Goal: Information Seeking & Learning: Learn about a topic

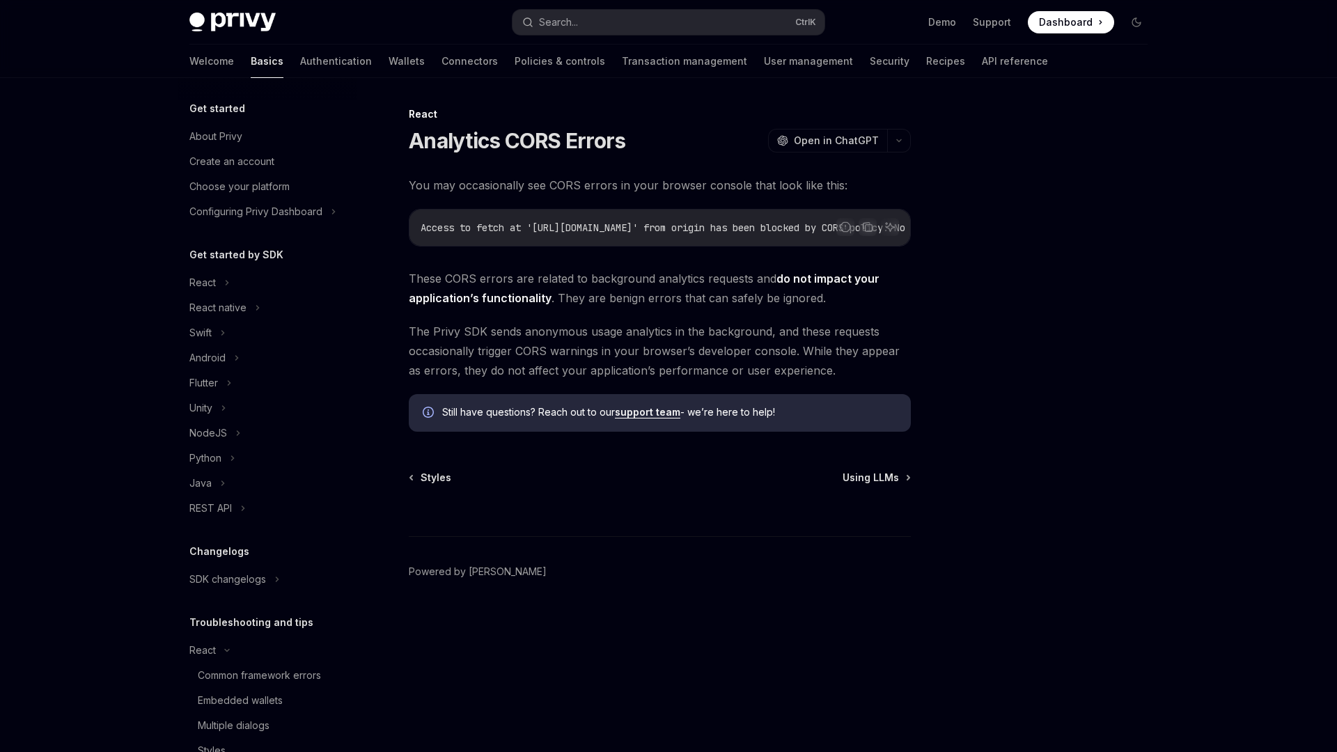
scroll to position [114, 0]
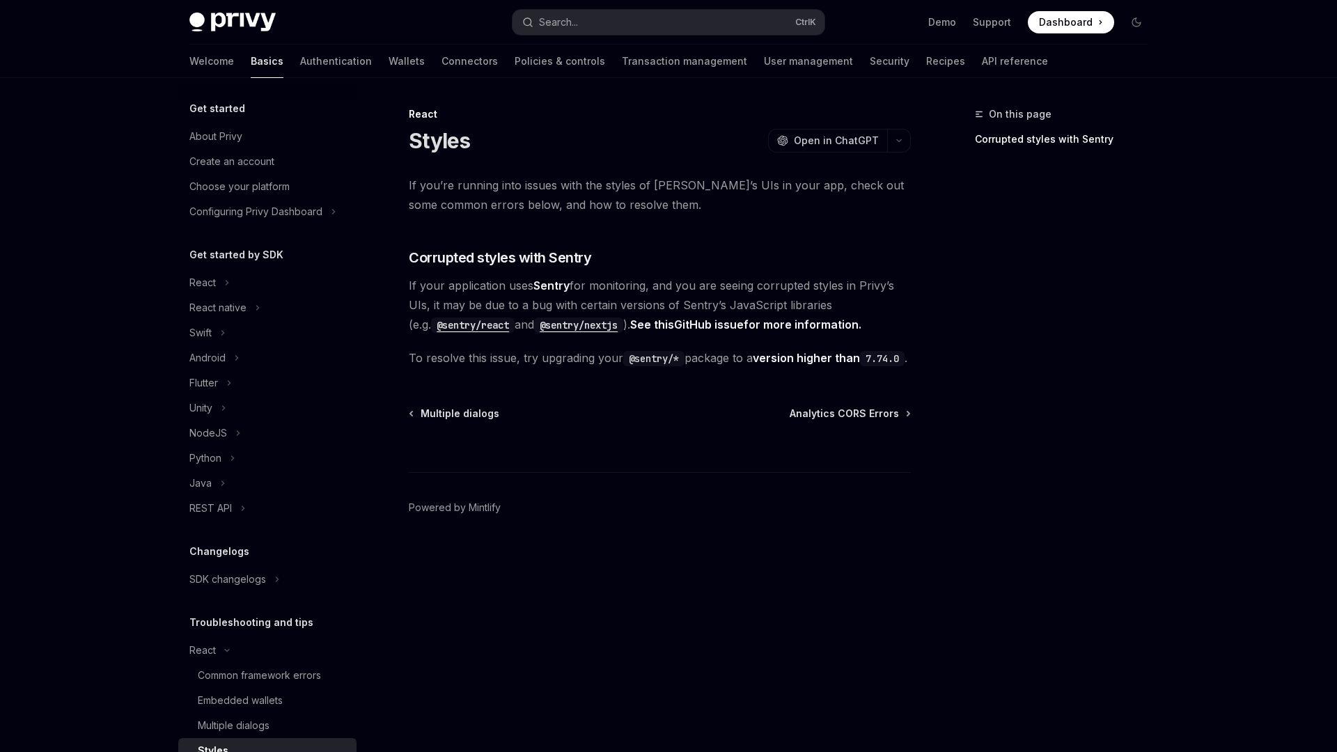
scroll to position [114, 0]
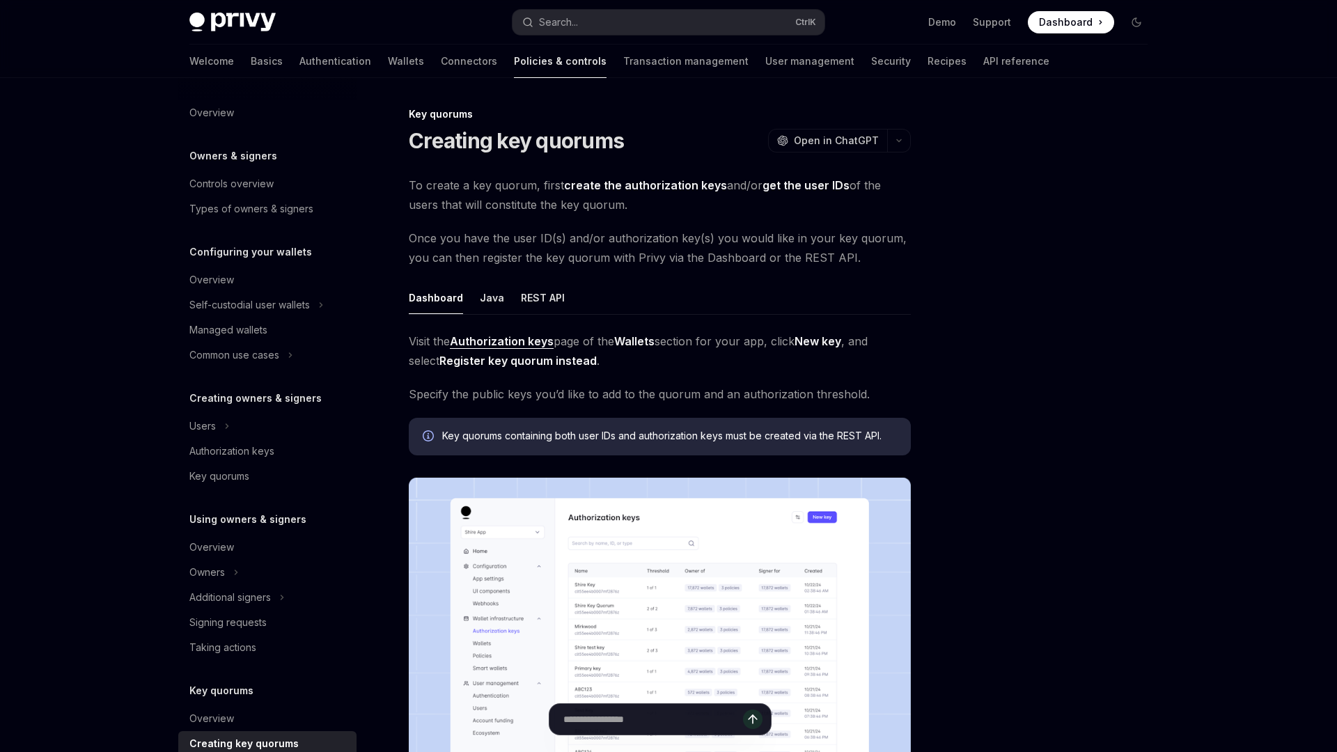
scroll to position [228, 0]
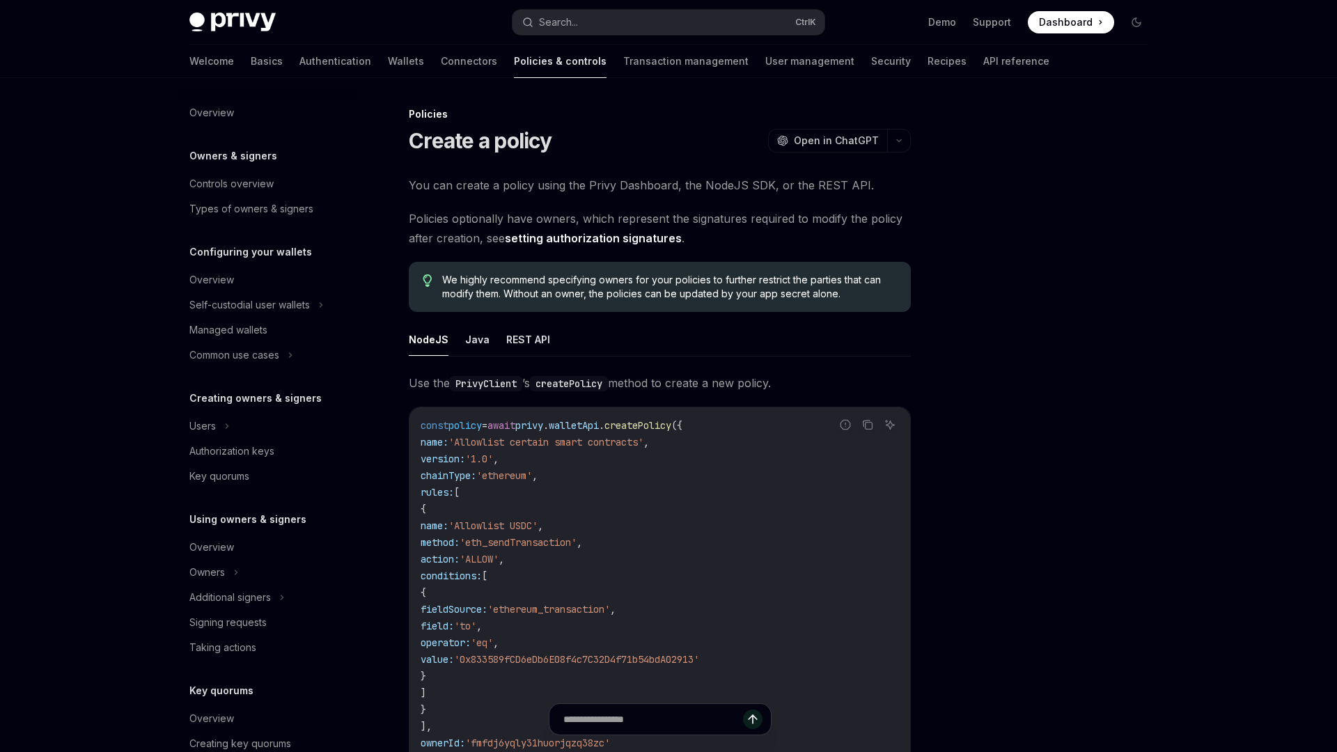
scroll to position [228, 0]
